Goal: Check status: Check status

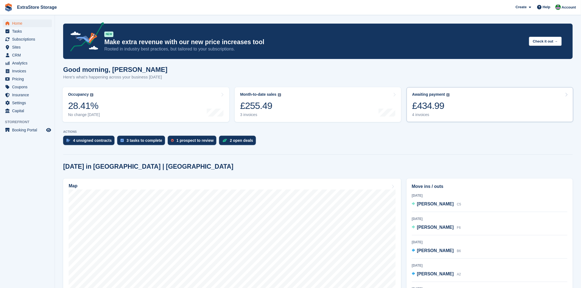
click at [420, 119] on link "Awaiting payment The total outstanding balance on all open invoices. £434.99 4 …" at bounding box center [489, 104] width 167 height 35
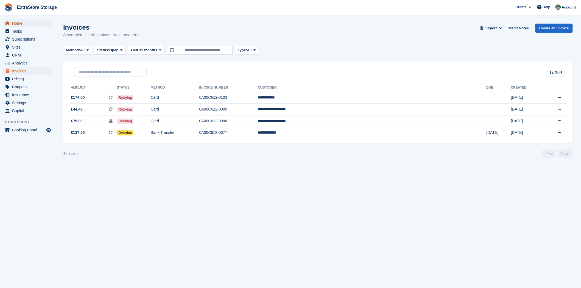
click at [13, 23] on span "Home" at bounding box center [28, 23] width 33 height 8
